Goal: Information Seeking & Learning: Learn about a topic

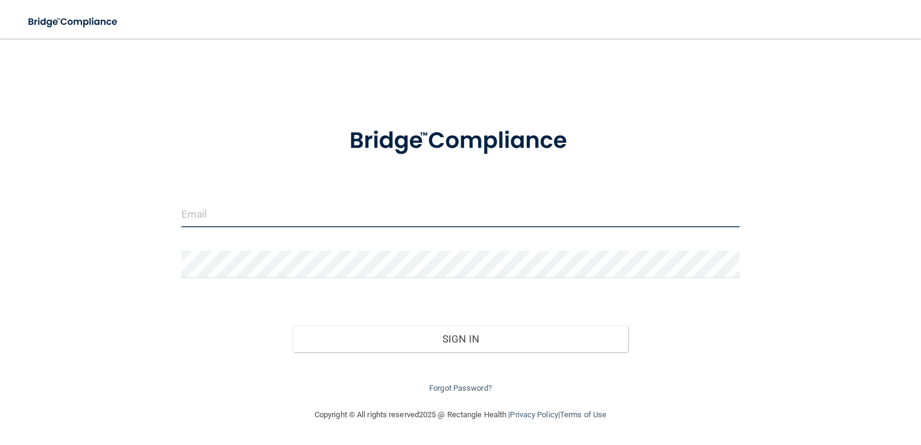
type input "[EMAIL_ADDRESS][DOMAIN_NAME]"
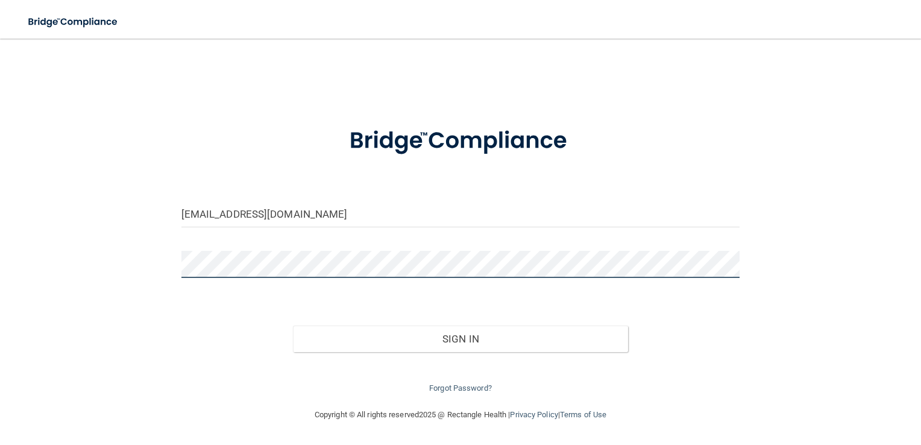
click at [145, 264] on div "[EMAIL_ADDRESS][DOMAIN_NAME] Invalid email/password. You don't have permission …" at bounding box center [460, 223] width 873 height 345
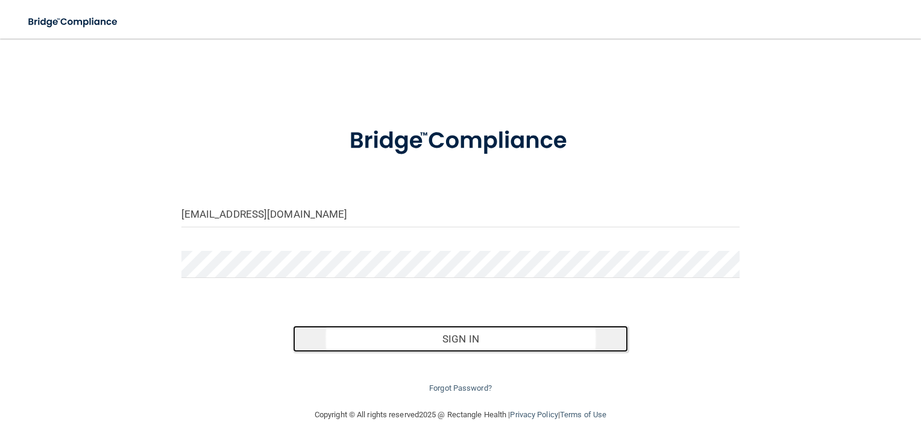
click at [445, 344] on button "Sign In" at bounding box center [460, 339] width 335 height 27
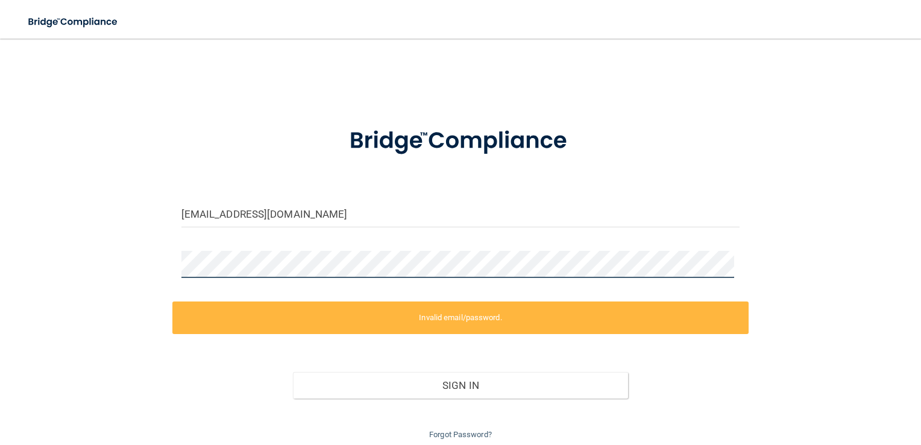
click at [134, 266] on div "[EMAIL_ADDRESS][DOMAIN_NAME] Invalid email/password. You don't have permission …" at bounding box center [460, 246] width 873 height 391
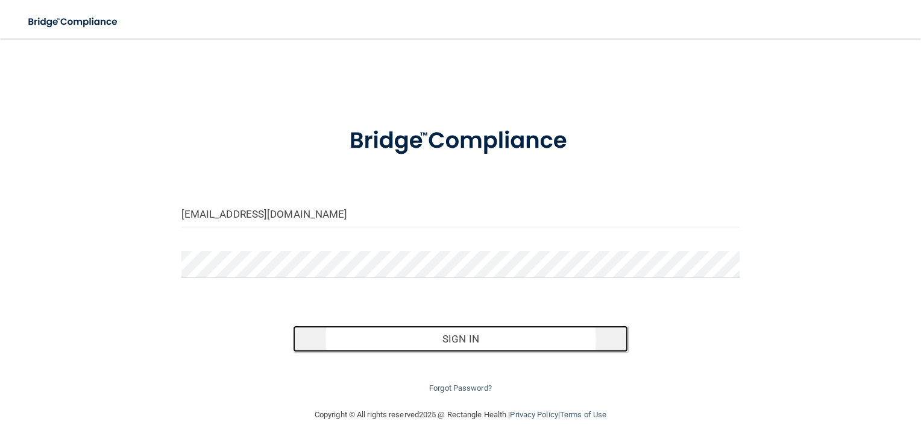
click at [477, 336] on button "Sign In" at bounding box center [460, 339] width 335 height 27
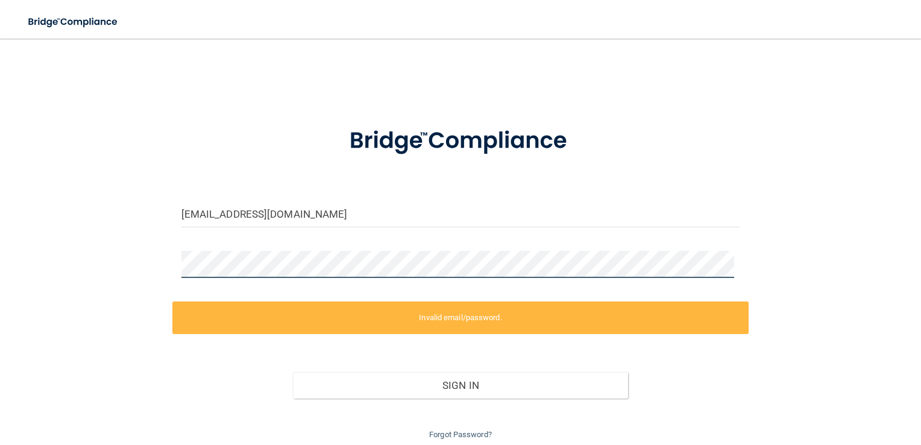
click at [90, 286] on div "[EMAIL_ADDRESS][DOMAIN_NAME] Invalid email/password. You don't have permission …" at bounding box center [460, 246] width 873 height 391
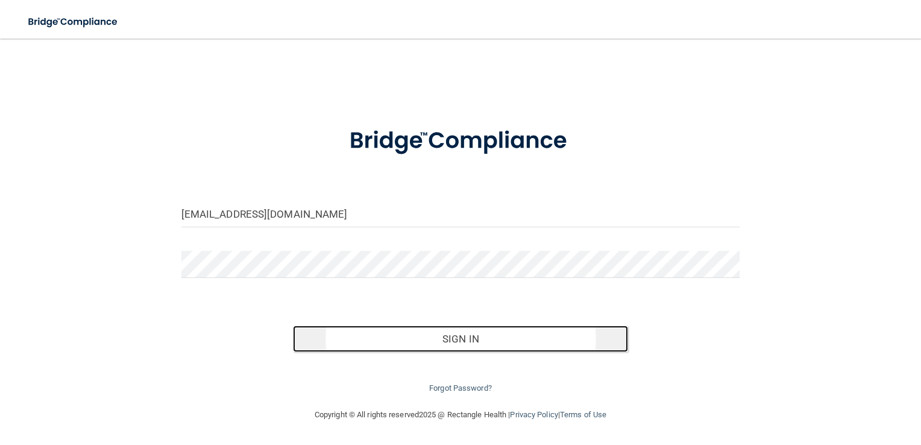
click at [456, 335] on button "Sign In" at bounding box center [460, 339] width 335 height 27
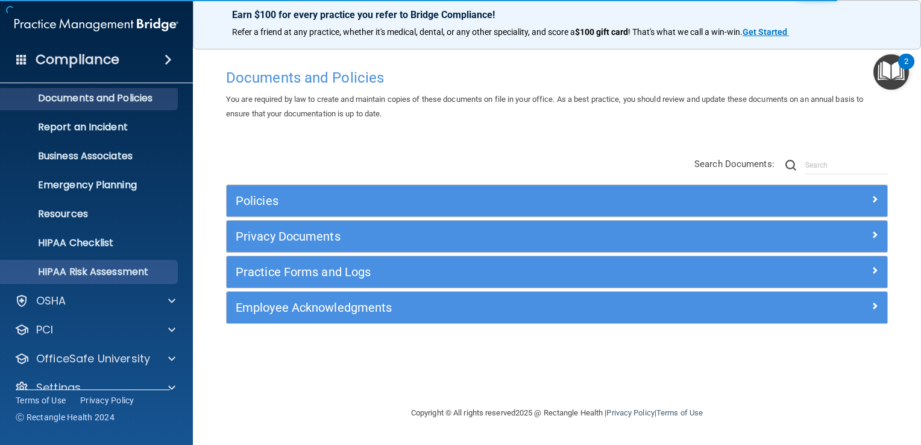
scroll to position [55, 0]
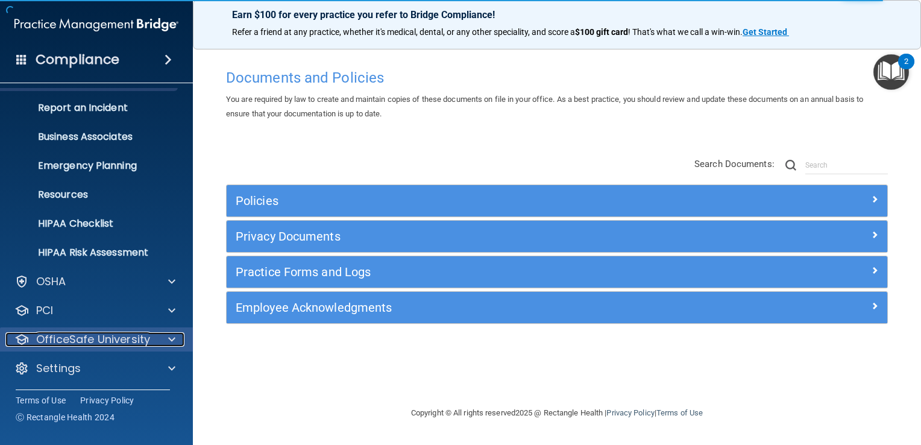
click at [152, 332] on div "OfficeSafe University" at bounding box center [80, 339] width 150 height 14
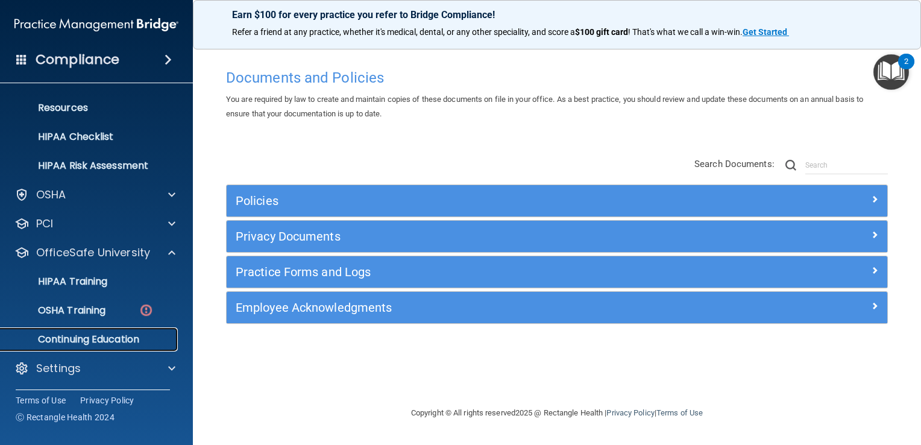
click at [109, 340] on p "Continuing Education" at bounding box center [90, 339] width 165 height 12
